Goal: Information Seeking & Learning: Learn about a topic

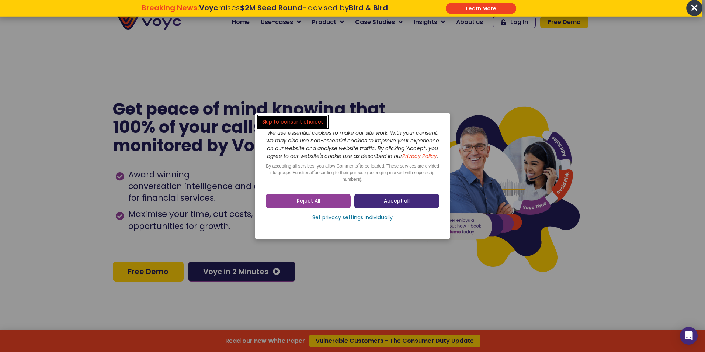
click at [392, 205] on span "Accept all" at bounding box center [397, 200] width 26 height 7
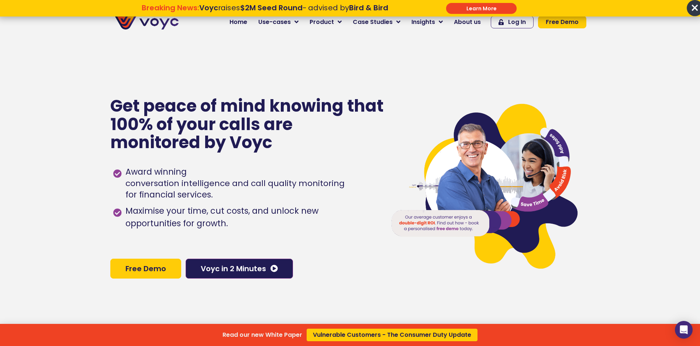
click at [345, 21] on div "Read our new White Paper Vulnerable Customers - The Consumer Duty Update" at bounding box center [350, 173] width 700 height 346
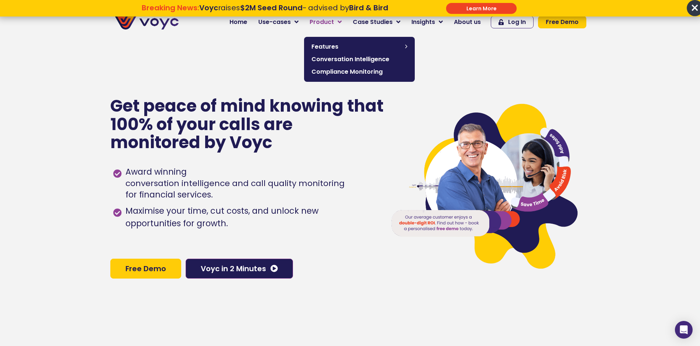
click at [341, 21] on icon at bounding box center [339, 22] width 4 height 7
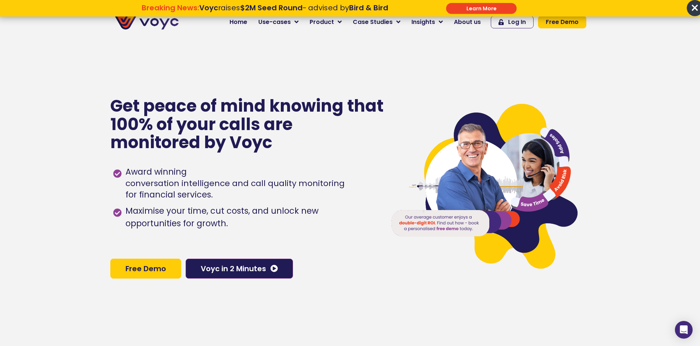
click at [243, 21] on p "Breaking News: Voyc raises $2M Seed Round - advised by Bird & Bird \a\a\a" at bounding box center [264, 16] width 320 height 9
click at [243, 24] on span "Home" at bounding box center [238, 22] width 18 height 9
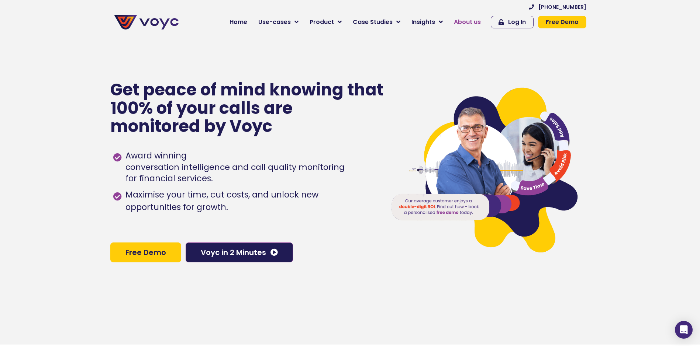
click at [470, 23] on span "About us" at bounding box center [467, 22] width 27 height 9
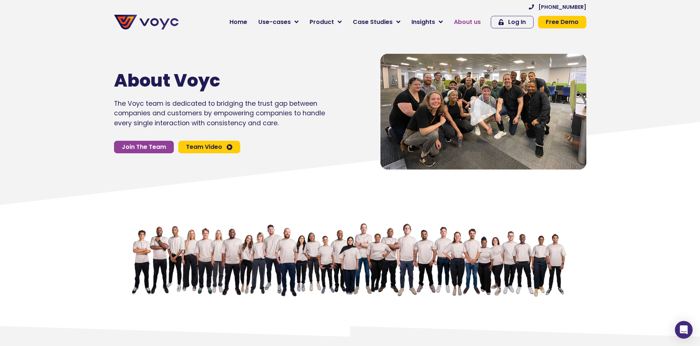
click at [469, 25] on span "About us" at bounding box center [467, 22] width 27 height 9
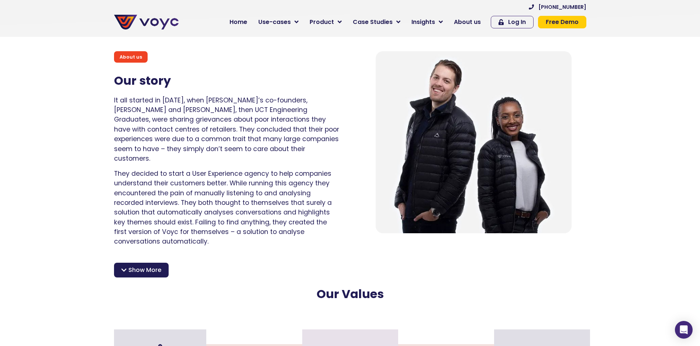
scroll to position [479, 0]
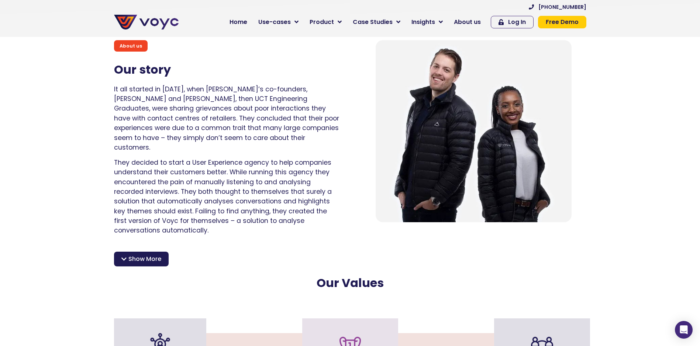
click at [125, 256] on icon at bounding box center [123, 259] width 5 height 6
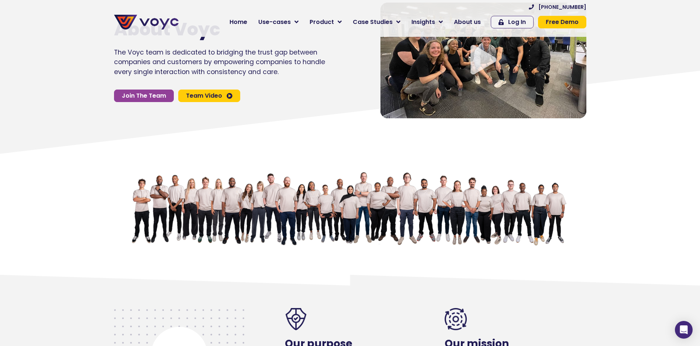
scroll to position [0, 0]
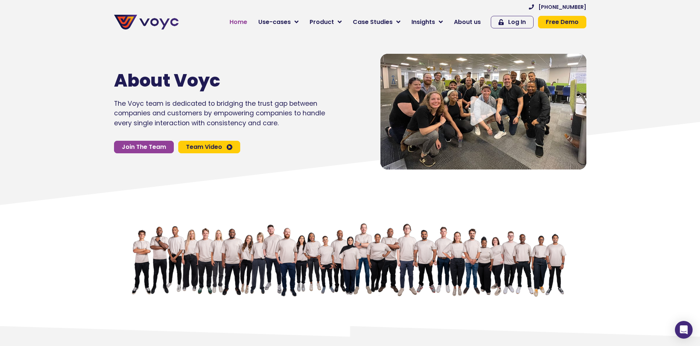
click at [239, 20] on span "Home" at bounding box center [238, 22] width 18 height 9
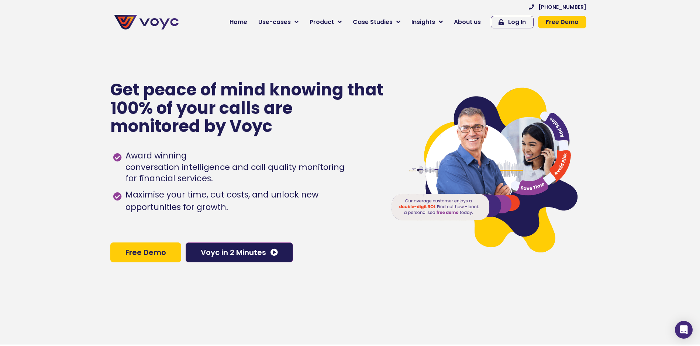
click at [143, 255] on span "Free Demo" at bounding box center [145, 252] width 41 height 7
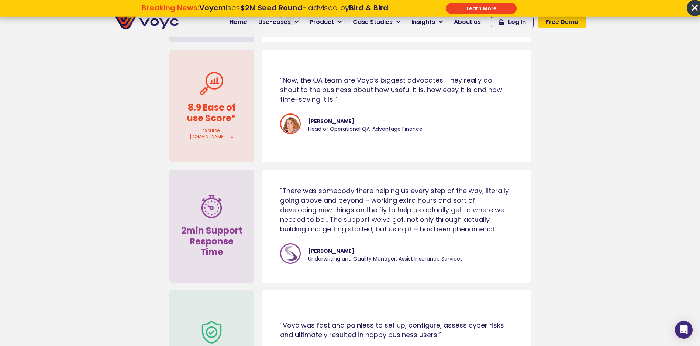
scroll to position [3791, 0]
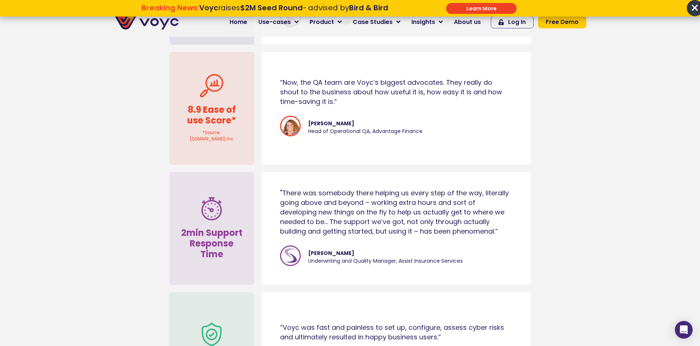
click at [299, 19] on p "Breaking News: Voyc raises $2M Seed Round - advised by Bird & Bird \a\a\a" at bounding box center [264, 16] width 320 height 9
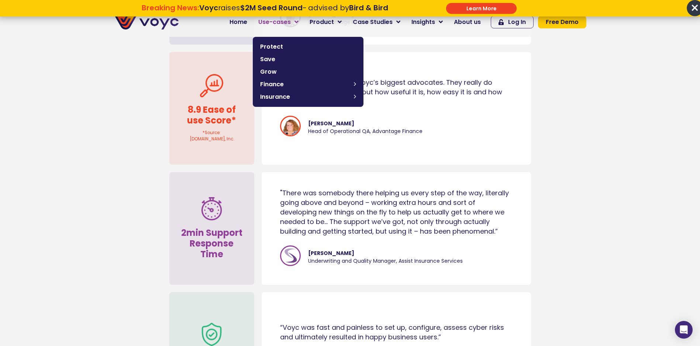
click at [299, 22] on link "Use-cases" at bounding box center [278, 22] width 51 height 15
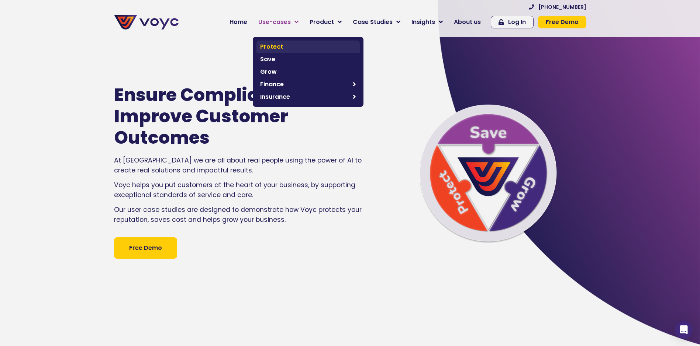
click at [281, 46] on span "Protect" at bounding box center [308, 46] width 96 height 9
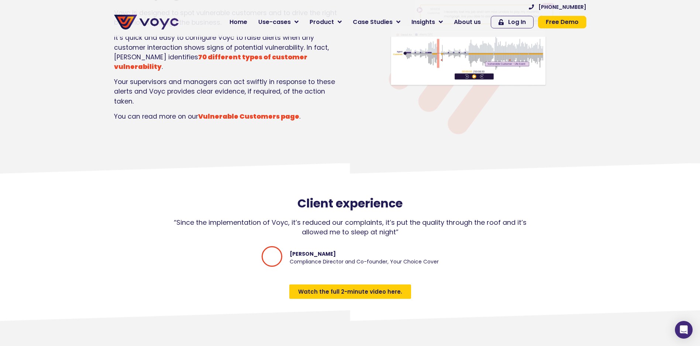
scroll to position [1051, 0]
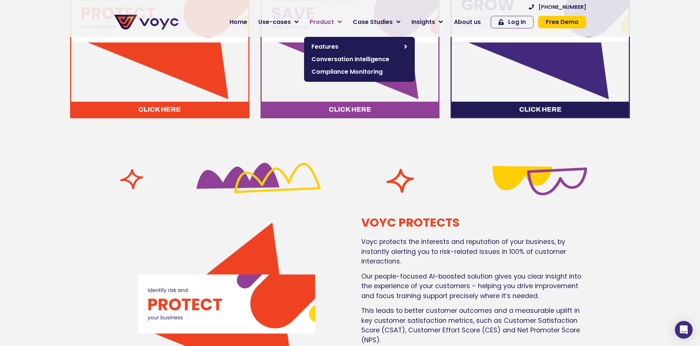
click at [340, 18] on link "Product" at bounding box center [325, 22] width 43 height 15
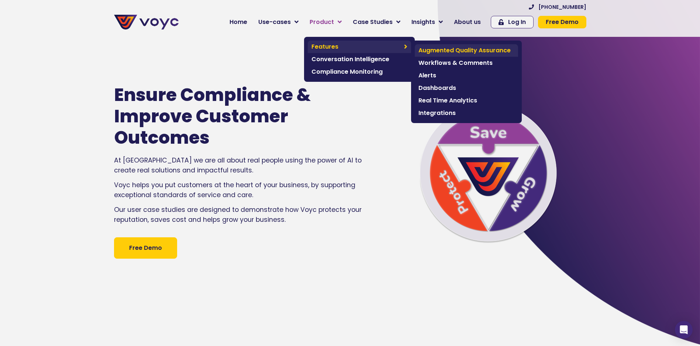
click at [438, 48] on span "Augmented Quality Assurance" at bounding box center [466, 50] width 96 height 9
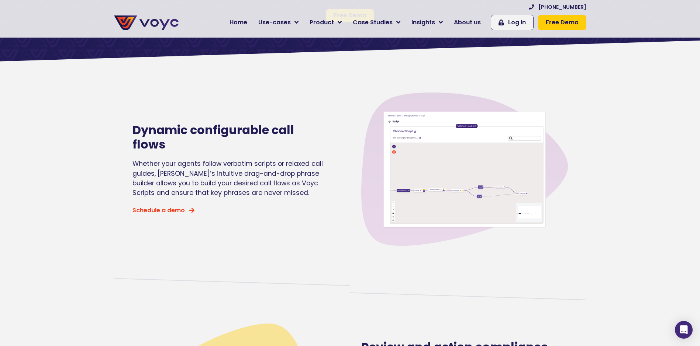
scroll to position [295, 0]
